Goal: Task Accomplishment & Management: Complete application form

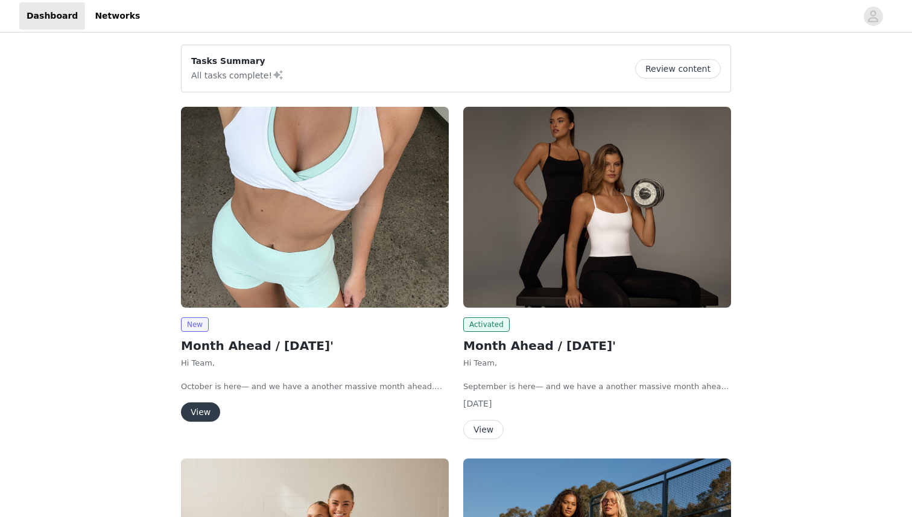
click at [196, 414] on button "View" at bounding box center [200, 411] width 39 height 19
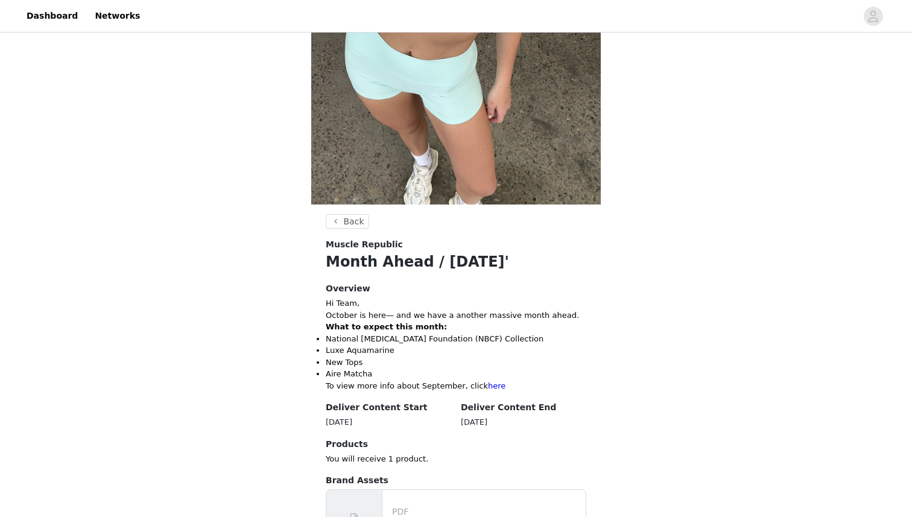
scroll to position [471, 0]
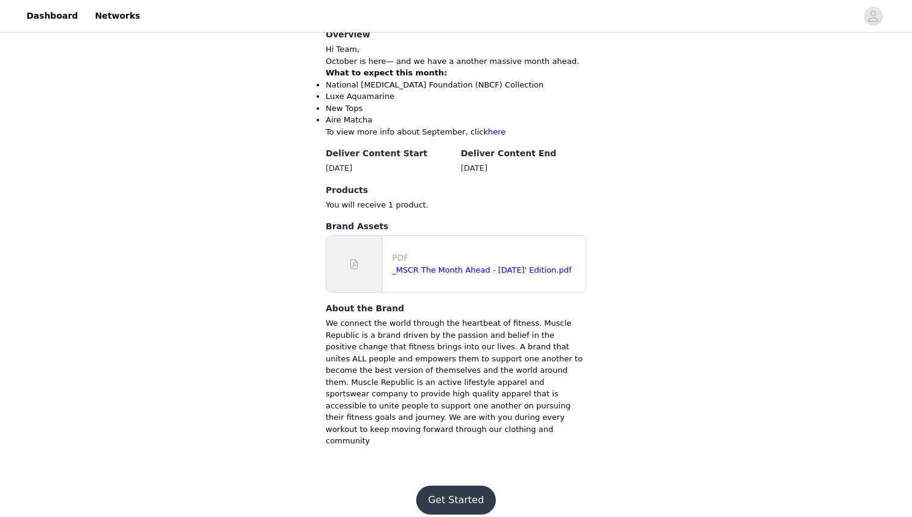
click at [448, 486] on button "Get Started" at bounding box center [456, 500] width 80 height 29
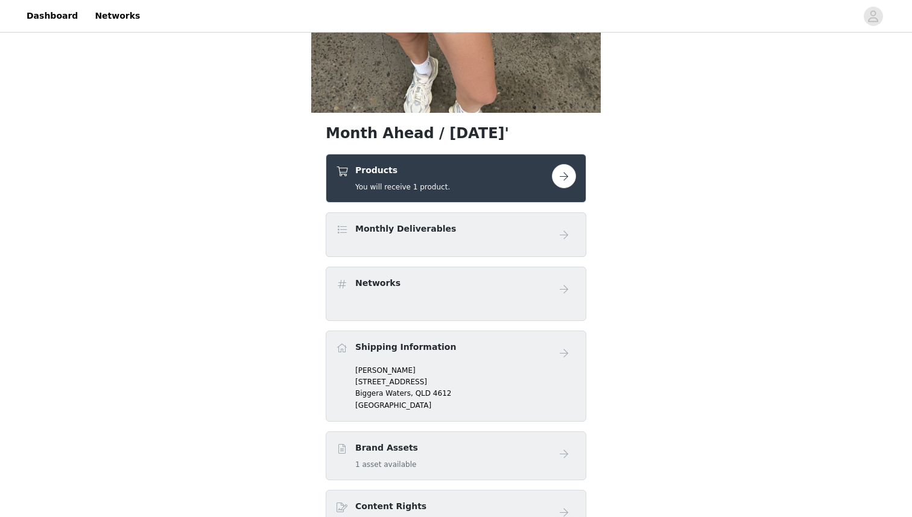
scroll to position [311, 0]
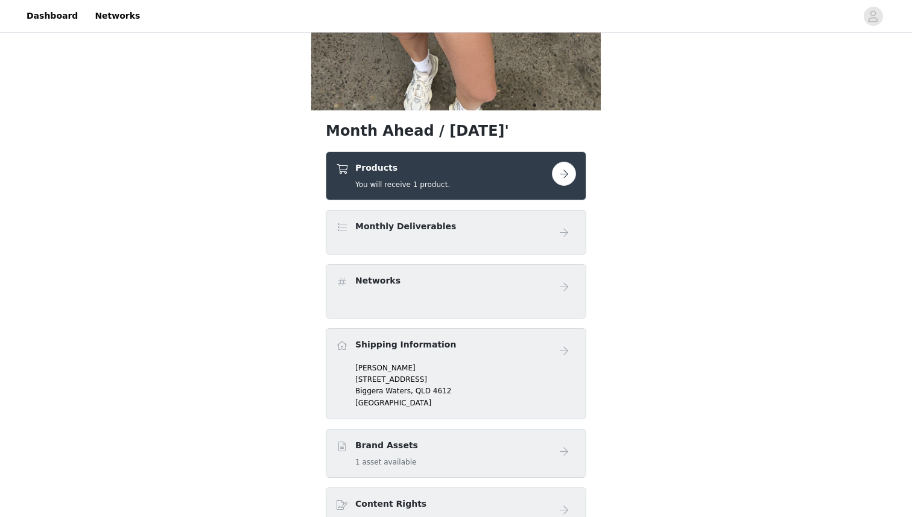
click at [561, 174] on button "button" at bounding box center [564, 174] width 24 height 24
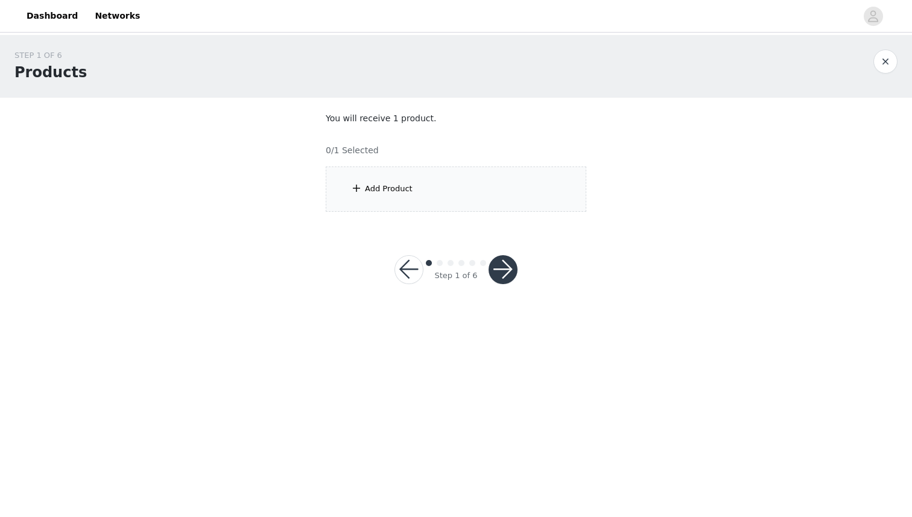
click at [500, 272] on button "button" at bounding box center [503, 269] width 29 height 29
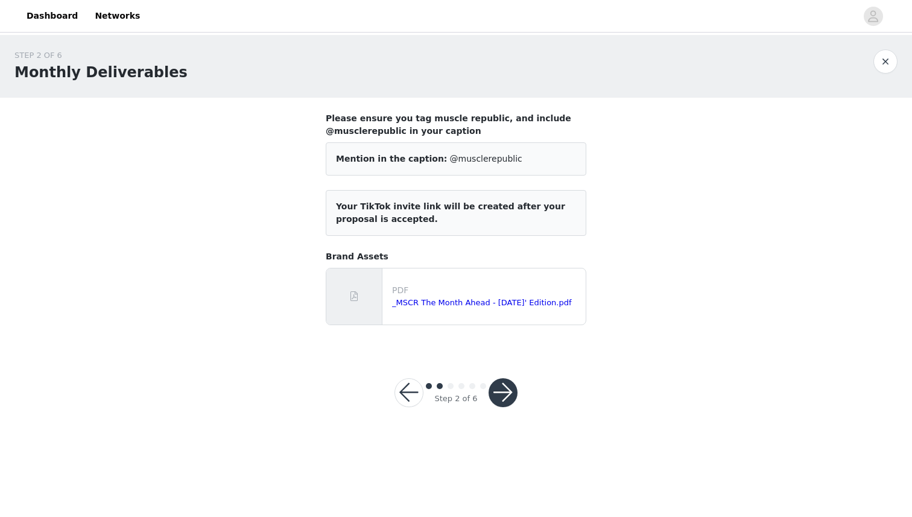
click at [507, 374] on div "Step 2 of 6" at bounding box center [456, 393] width 152 height 58
click at [504, 395] on button "button" at bounding box center [503, 392] width 29 height 29
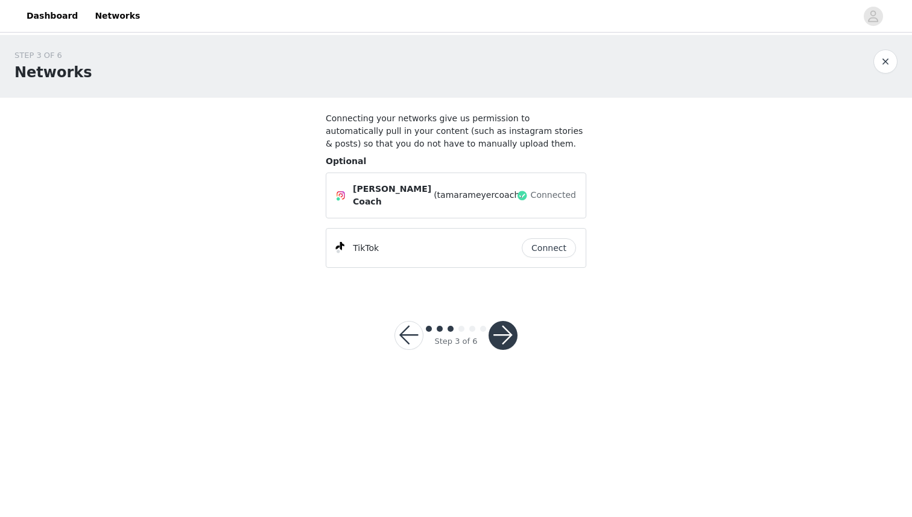
click at [504, 327] on button "button" at bounding box center [503, 335] width 29 height 29
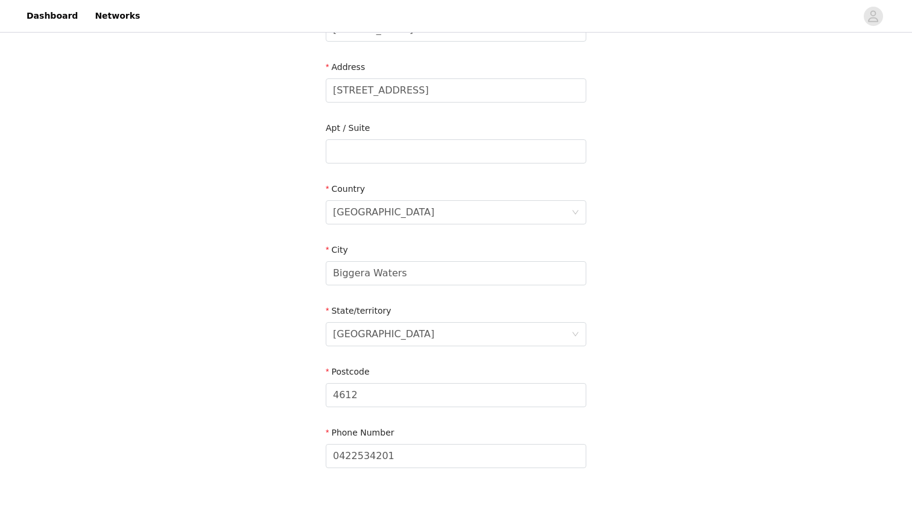
scroll to position [305, 0]
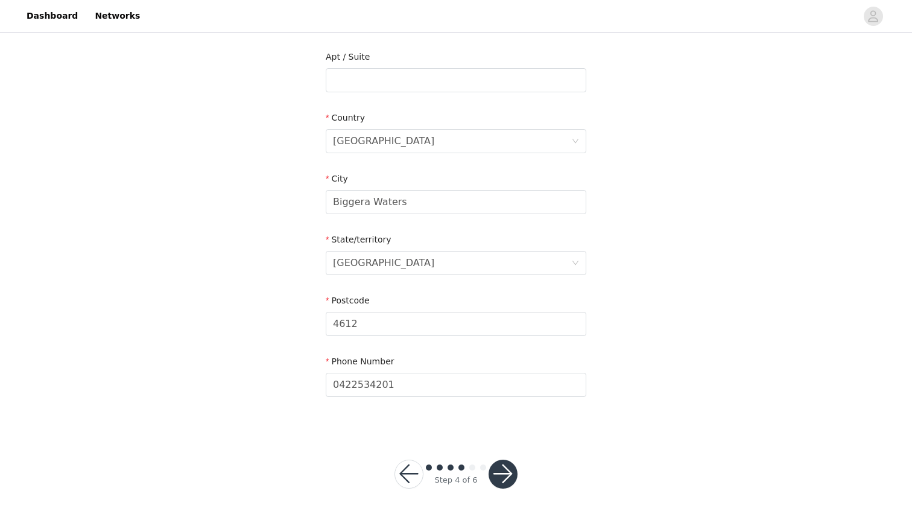
click at [506, 473] on button "button" at bounding box center [503, 474] width 29 height 29
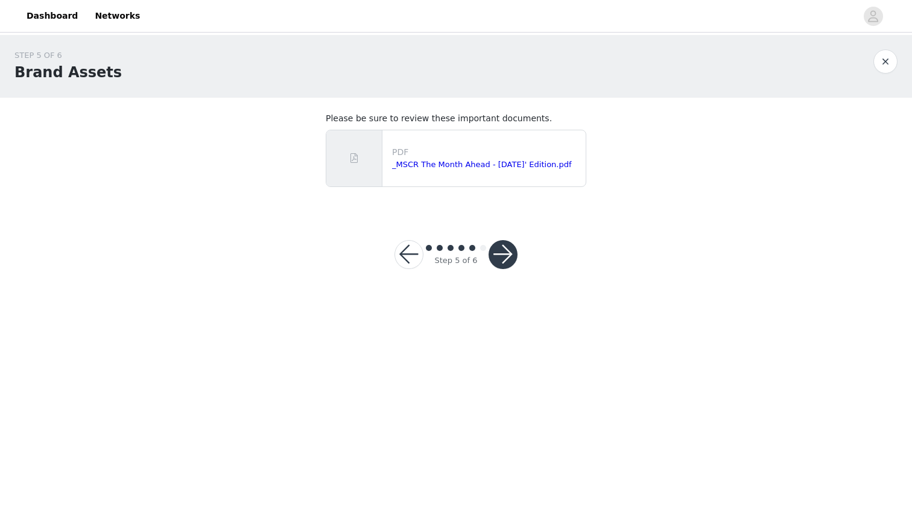
click at [501, 266] on button "button" at bounding box center [503, 254] width 29 height 29
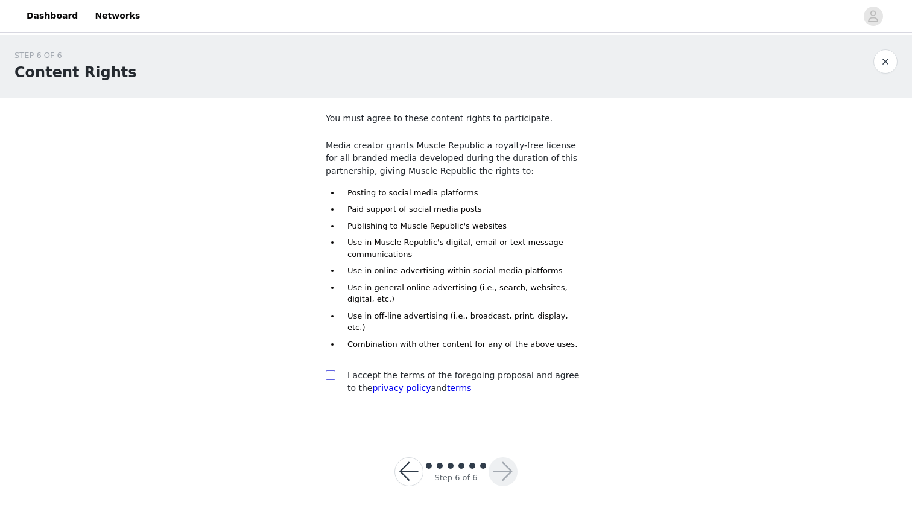
click at [333, 370] on input "checkbox" at bounding box center [330, 374] width 8 height 8
checkbox input "true"
click at [505, 460] on button "button" at bounding box center [503, 471] width 29 height 29
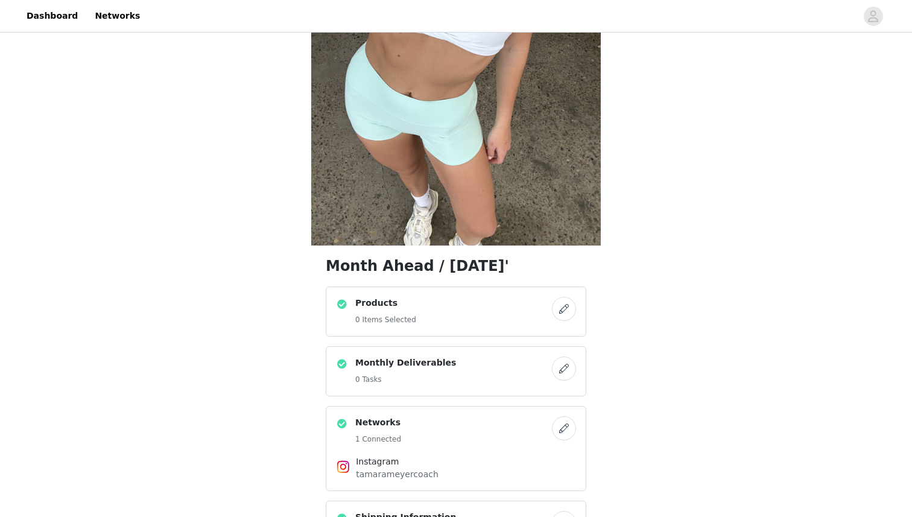
click at [433, 182] on img at bounding box center [456, 52] width 290 height 386
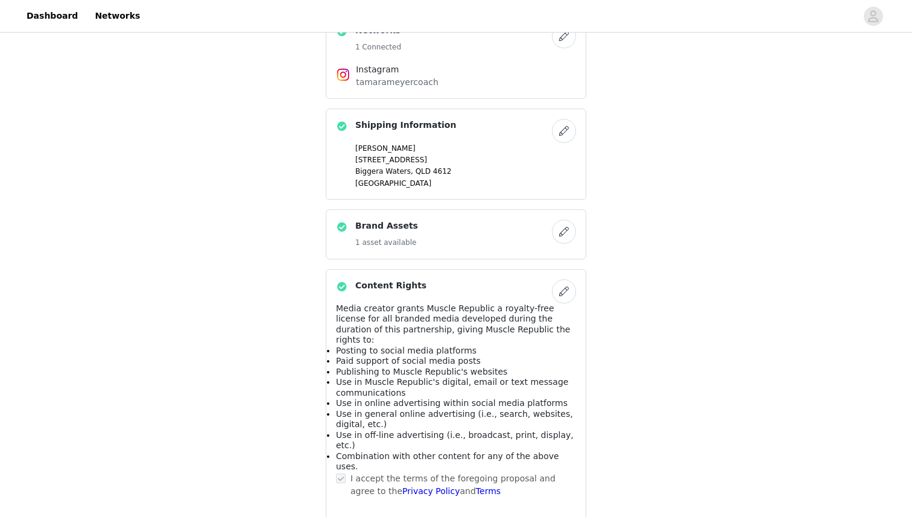
scroll to position [648, 0]
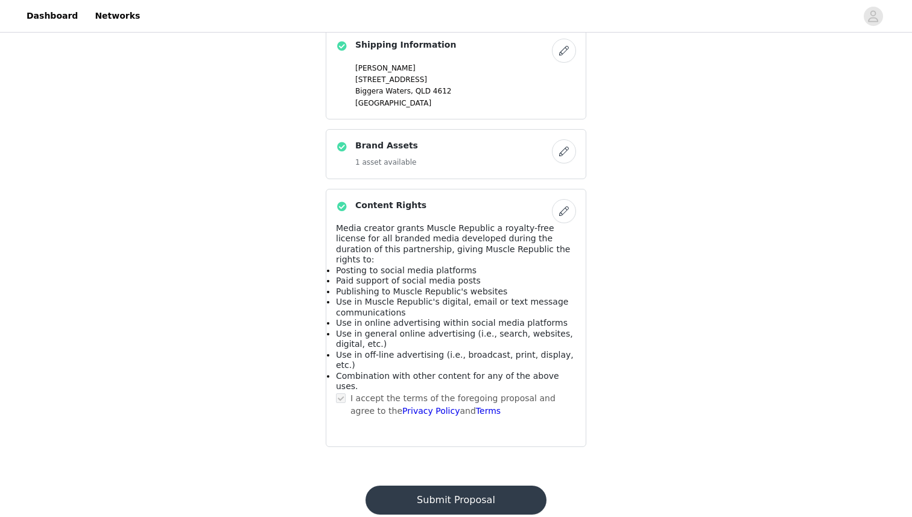
click at [454, 486] on button "Submit Proposal" at bounding box center [456, 500] width 180 height 29
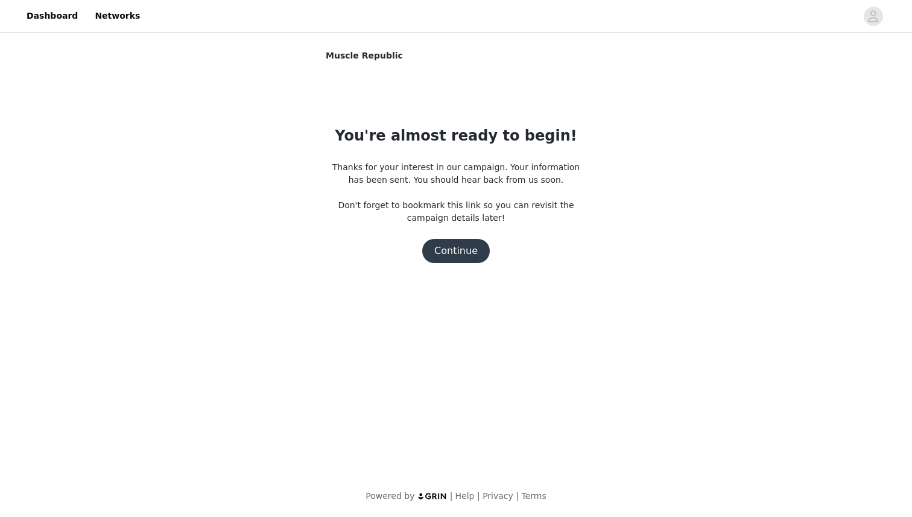
click at [465, 252] on button "Continue" at bounding box center [456, 251] width 68 height 24
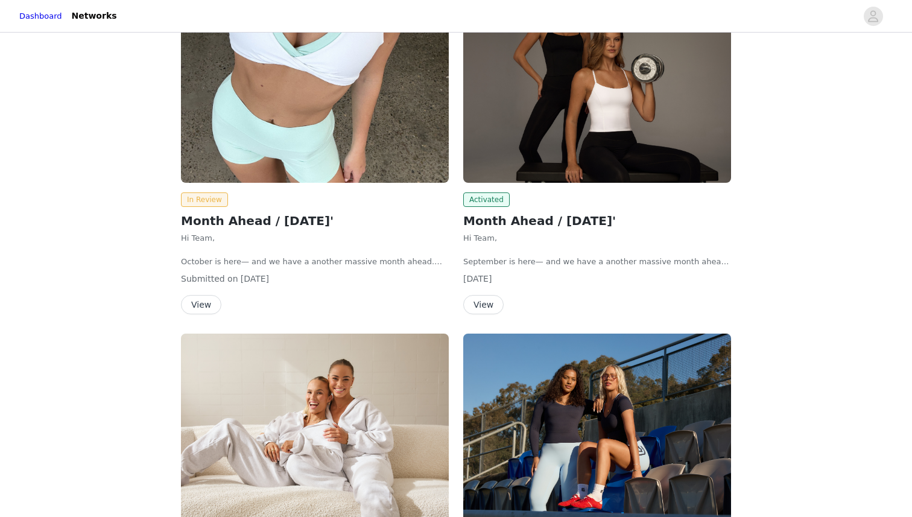
scroll to position [103, 0]
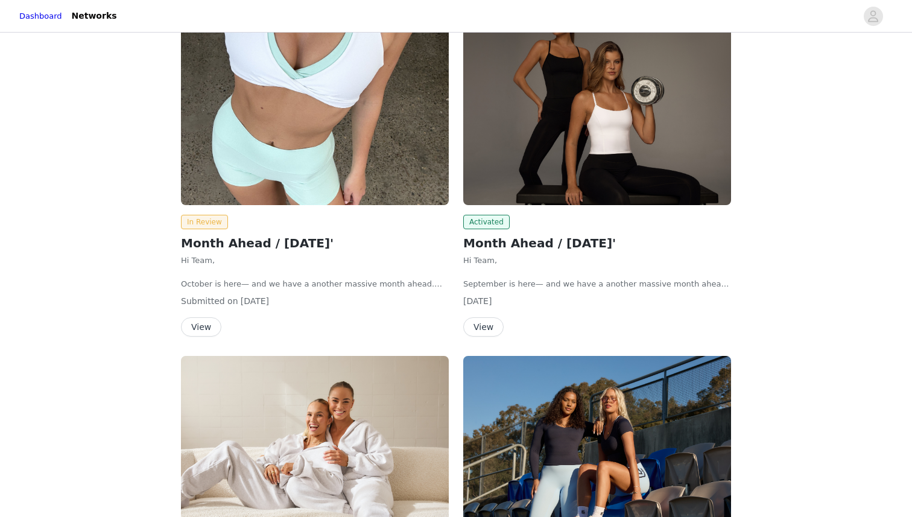
click at [192, 327] on button "View" at bounding box center [201, 326] width 40 height 19
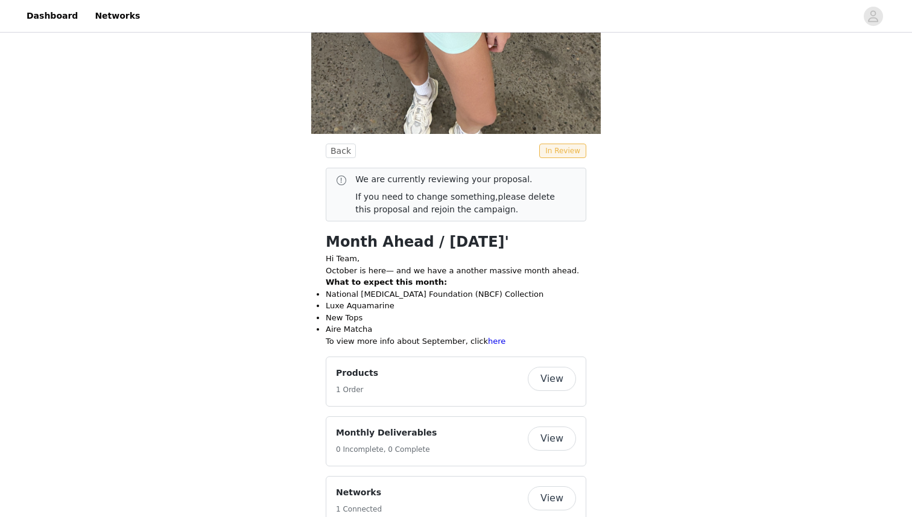
scroll to position [268, 0]
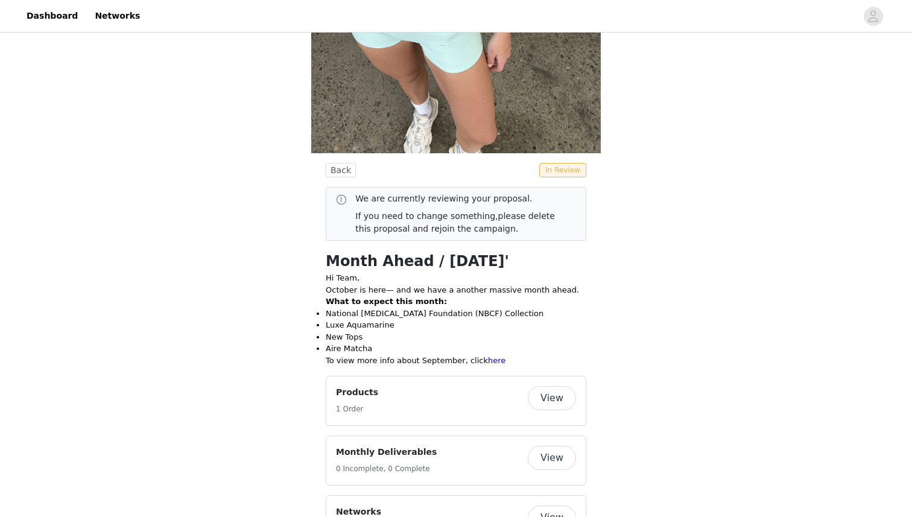
click at [373, 217] on p "If you need to change something, please delete this proposal and rejoin the cam…" at bounding box center [460, 222] width 211 height 25
click at [544, 399] on button "View" at bounding box center [552, 398] width 48 height 24
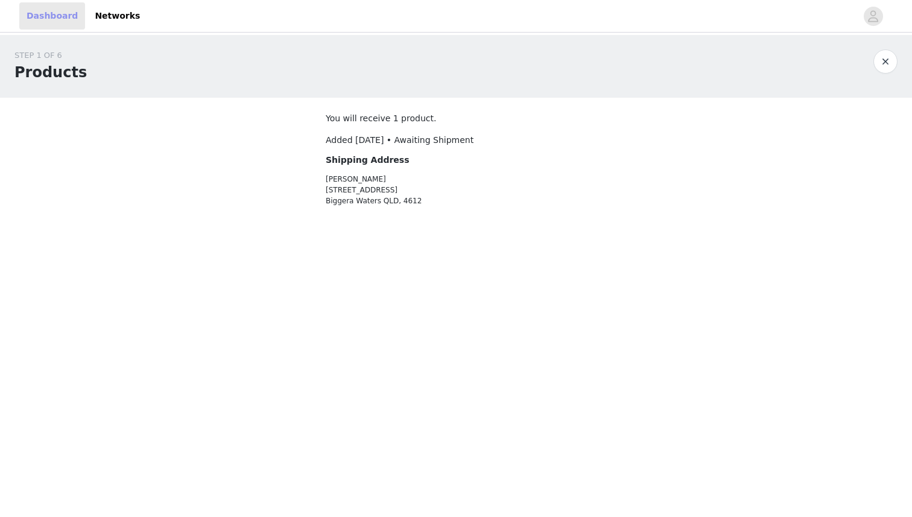
click at [37, 13] on link "Dashboard" at bounding box center [52, 15] width 66 height 27
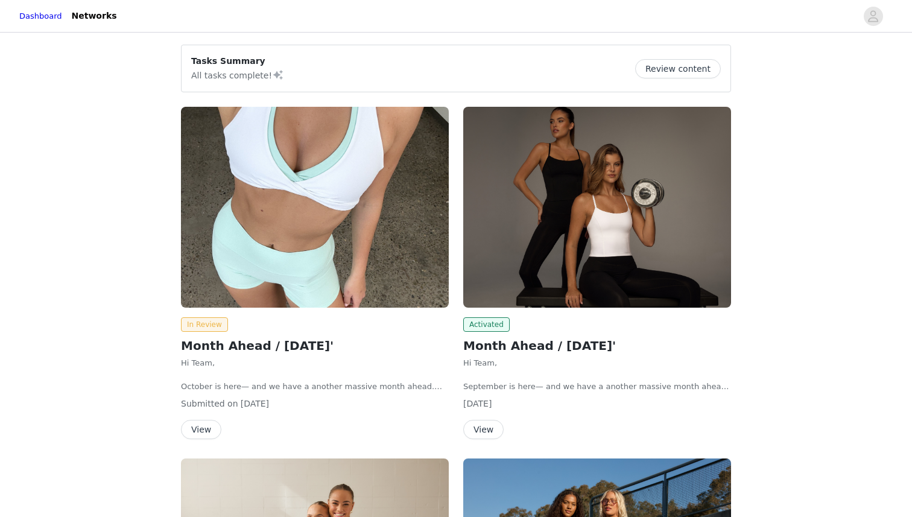
click at [290, 195] on img at bounding box center [315, 207] width 268 height 201
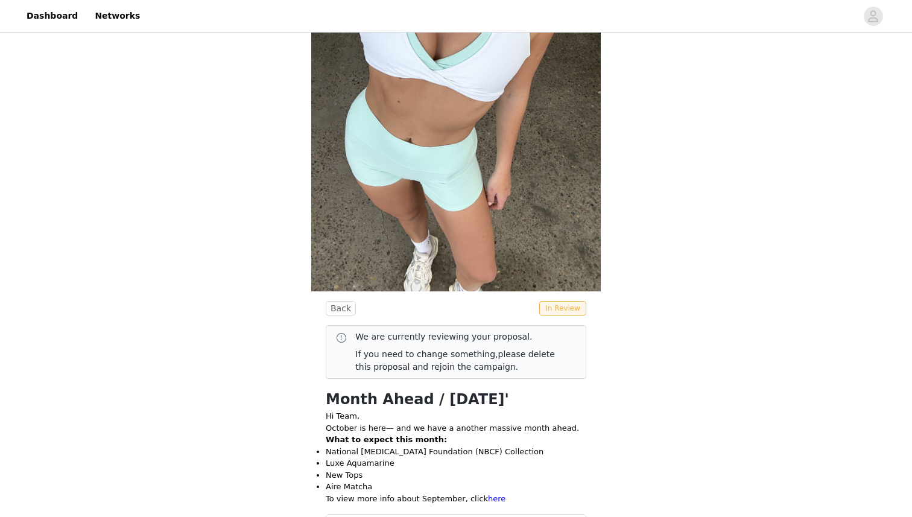
scroll to position [100, 0]
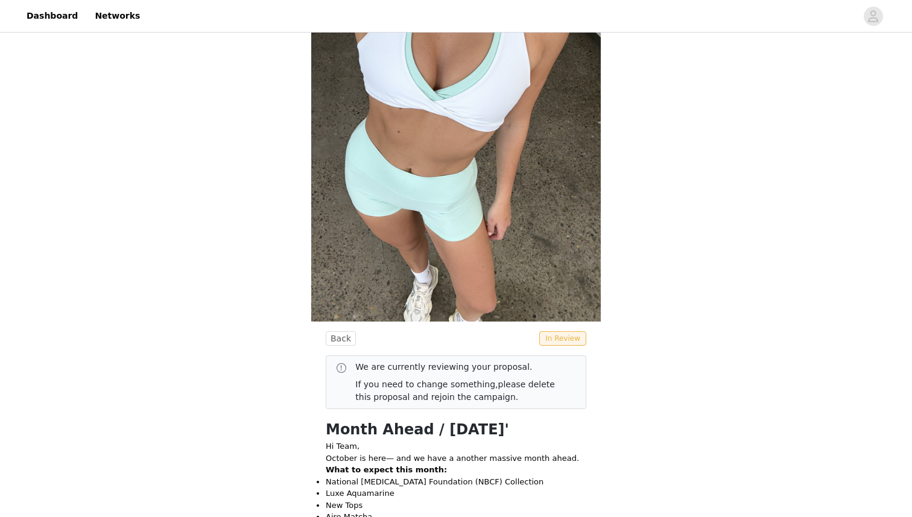
click at [448, 367] on p "We are currently reviewing your proposal." at bounding box center [460, 367] width 211 height 13
click at [102, 17] on link "Networks" at bounding box center [117, 15] width 60 height 27
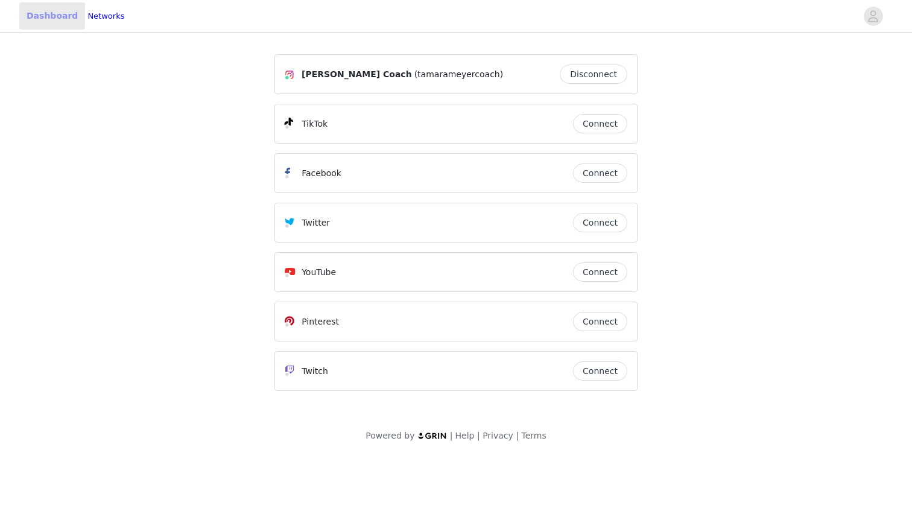
click at [63, 18] on link "Dashboard" at bounding box center [52, 15] width 66 height 27
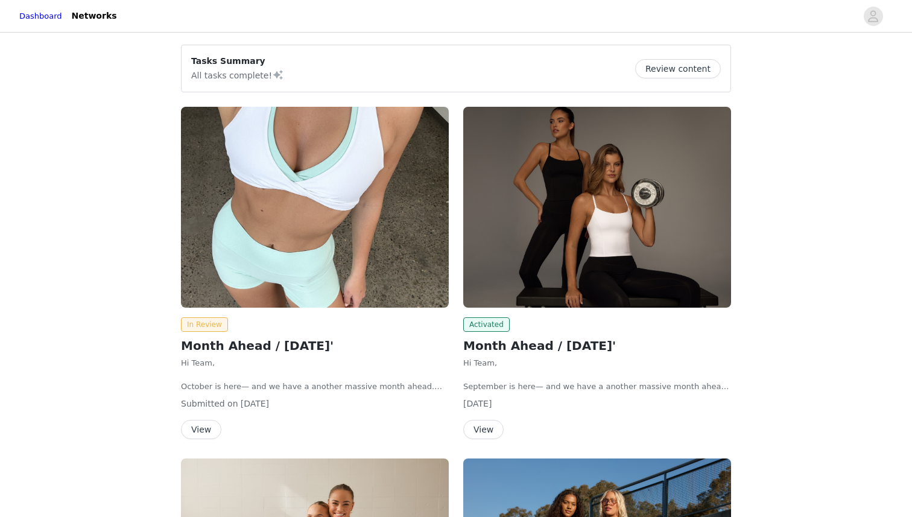
click at [286, 212] on img at bounding box center [315, 207] width 268 height 201
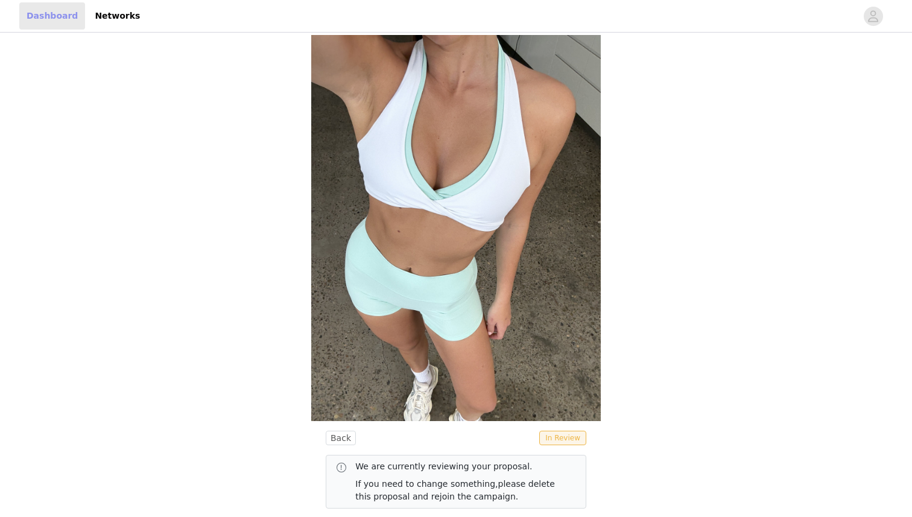
click at [31, 12] on link "Dashboard" at bounding box center [52, 15] width 66 height 27
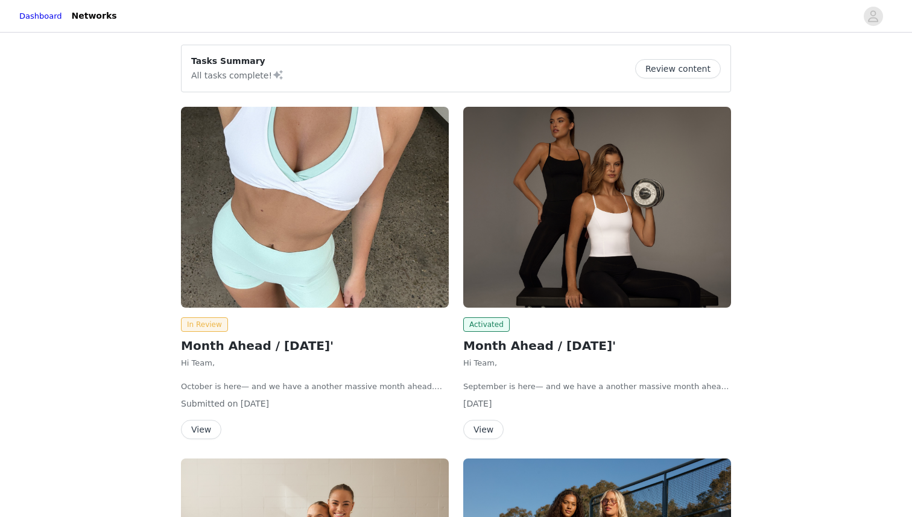
click at [681, 67] on button "Review content" at bounding box center [678, 68] width 86 height 19
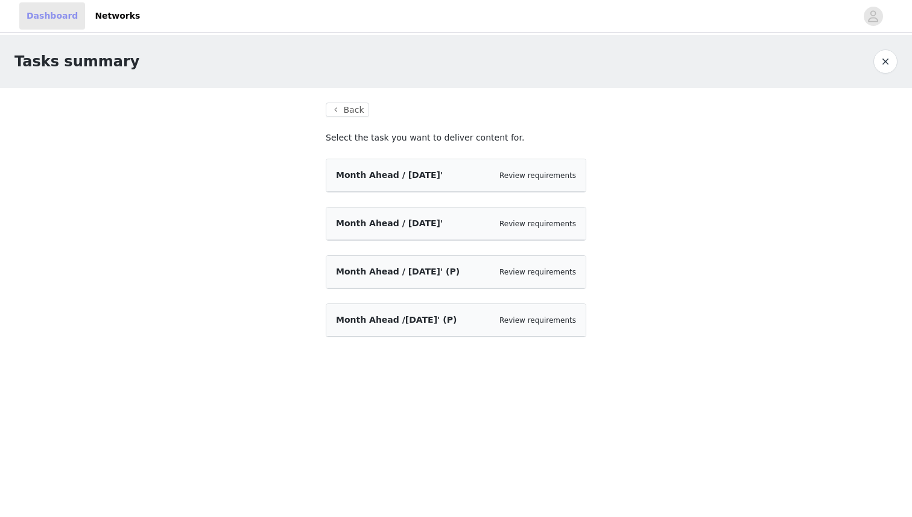
click at [32, 10] on link "Dashboard" at bounding box center [52, 15] width 66 height 27
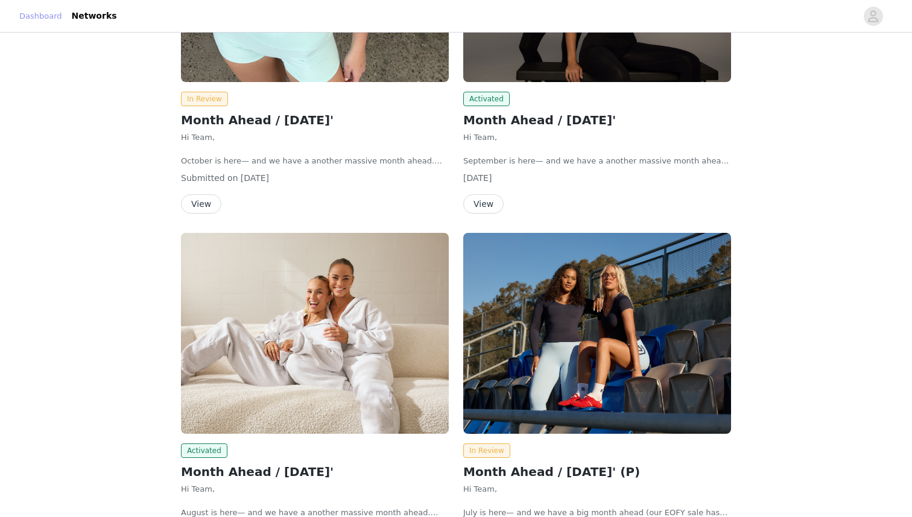
scroll to position [22, 0]
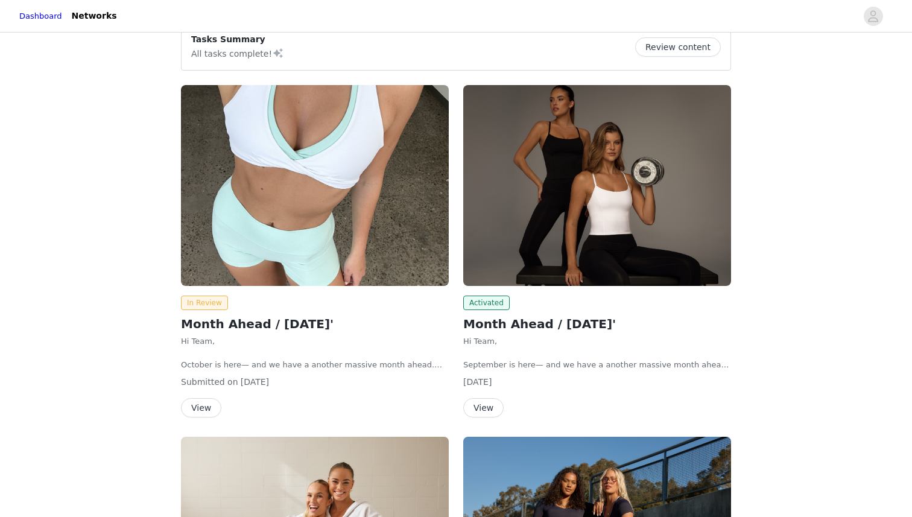
click at [677, 46] on button "Review content" at bounding box center [678, 46] width 86 height 19
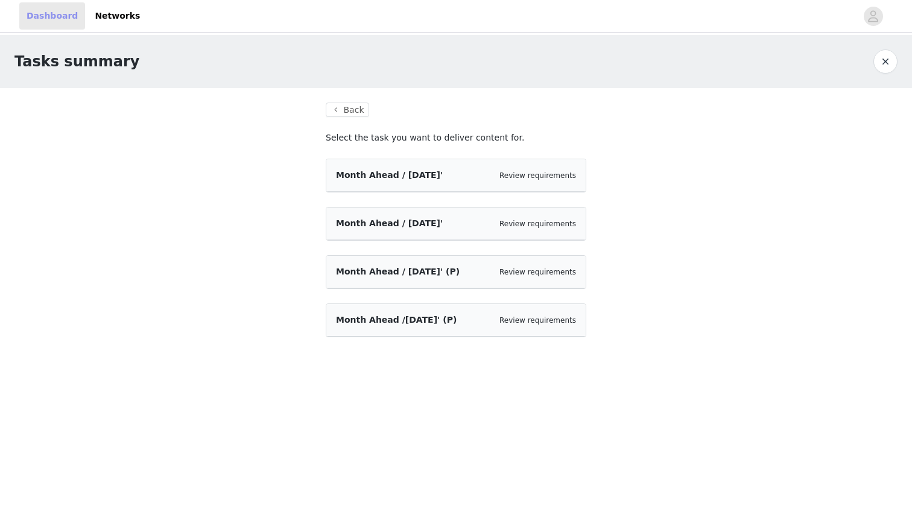
click at [60, 22] on link "Dashboard" at bounding box center [52, 15] width 66 height 27
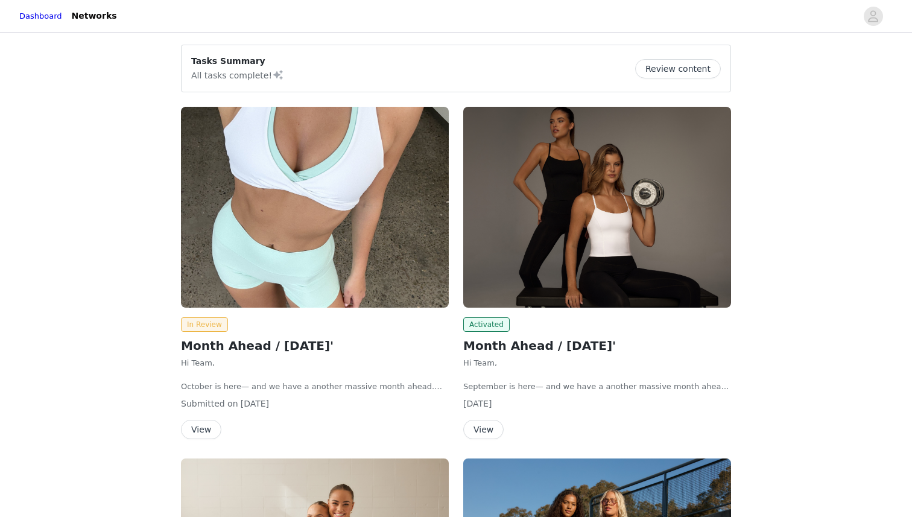
click at [195, 303] on img at bounding box center [315, 207] width 268 height 201
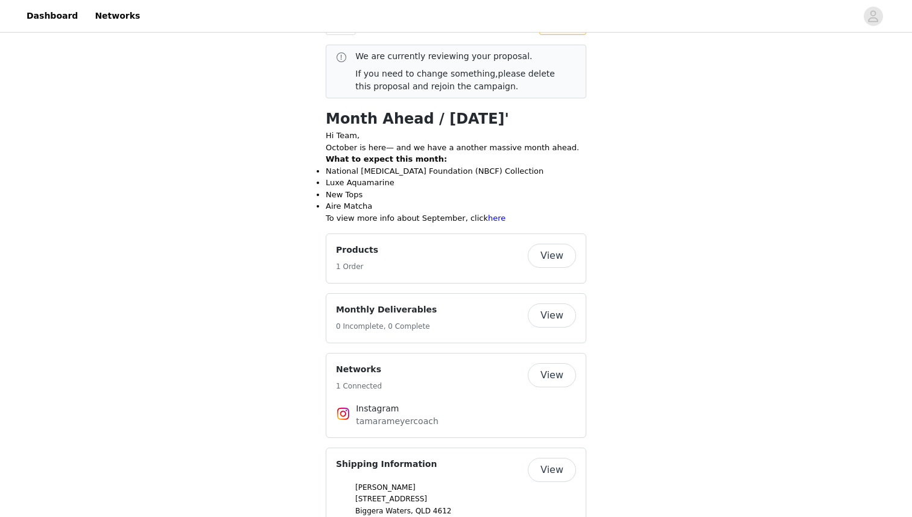
scroll to position [457, 0]
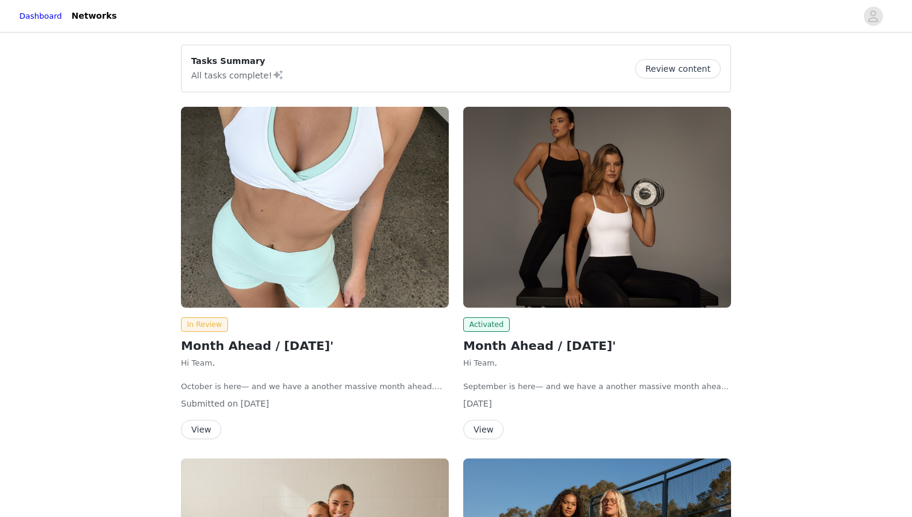
click at [196, 428] on button "View" at bounding box center [201, 429] width 40 height 19
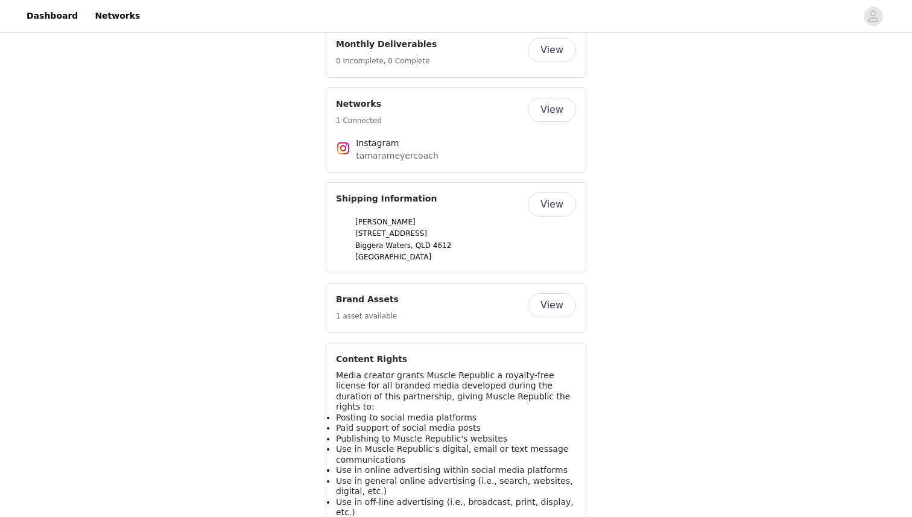
scroll to position [745, 0]
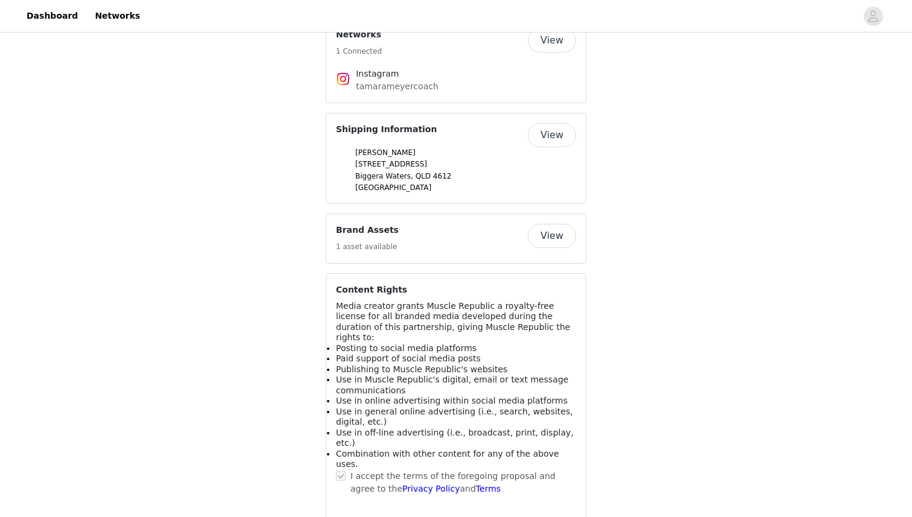
click at [557, 233] on button "View" at bounding box center [552, 236] width 48 height 24
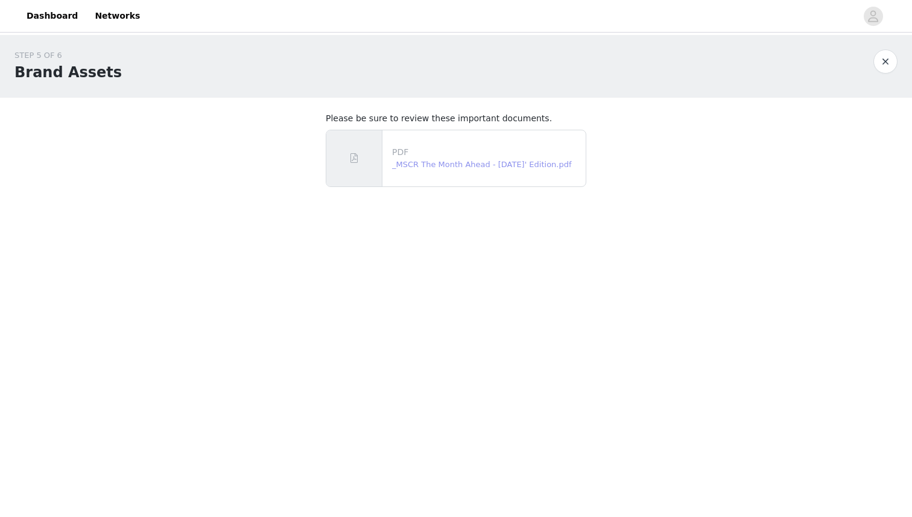
click at [522, 164] on link "_MSCR The Month Ahead - [DATE]' Edition.pdf" at bounding box center [482, 164] width 180 height 9
